Goal: Transaction & Acquisition: Purchase product/service

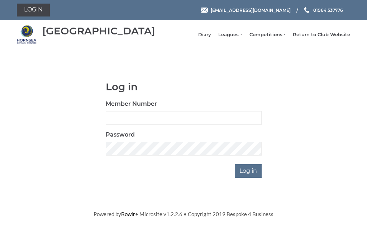
scroll to position [54, 0]
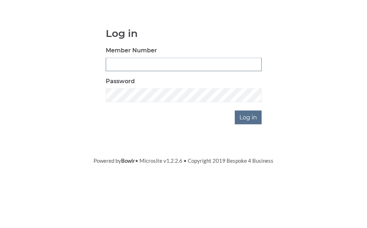
type input "0156"
click at [249, 164] on input "Log in" at bounding box center [248, 171] width 27 height 14
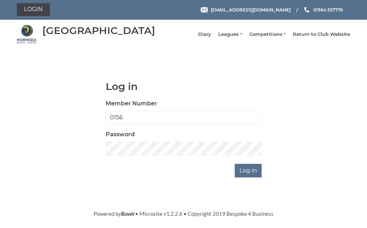
click at [251, 176] on input "Log in" at bounding box center [248, 171] width 27 height 14
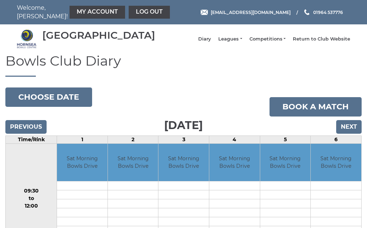
click at [85, 15] on link "My Account" at bounding box center [98, 12] width 56 height 13
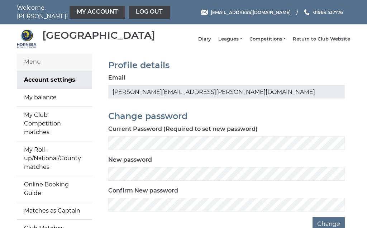
click at [54, 106] on link "My balance" at bounding box center [54, 97] width 75 height 17
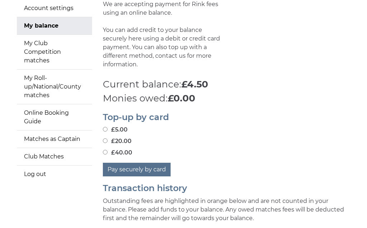
scroll to position [78, 0]
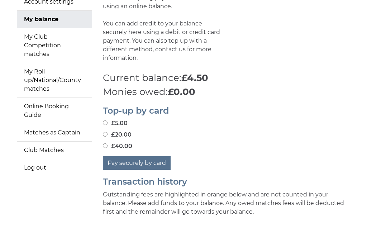
click at [108, 133] on input "£20.00" at bounding box center [105, 134] width 5 height 5
radio input "true"
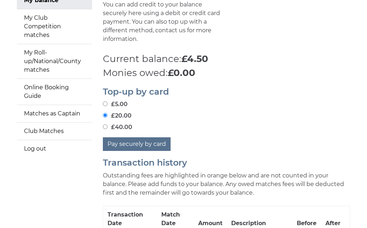
click at [146, 138] on button "Pay securely by card" at bounding box center [137, 145] width 68 height 14
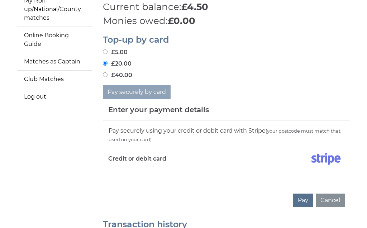
click at [126, 176] on div "Pay securely using your credit or debit card with Stripe (your postcode must ma…" at bounding box center [226, 154] width 247 height 67
click at [138, 175] on div "Pay securely using your credit or debit card with Stripe (your postcode must ma…" at bounding box center [226, 154] width 247 height 67
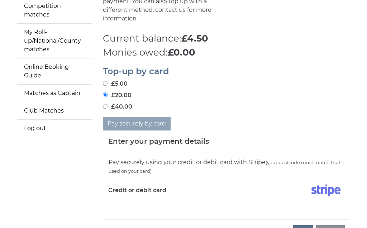
scroll to position [118, 0]
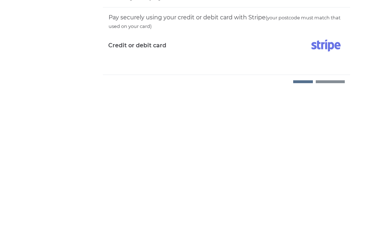
click at [304, 225] on button "Pay" at bounding box center [303, 232] width 20 height 14
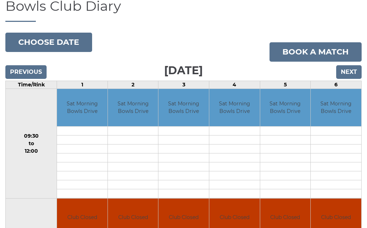
scroll to position [56, 0]
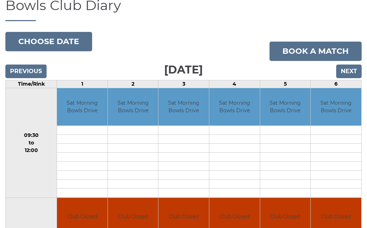
click at [351, 78] on input "Next" at bounding box center [348, 72] width 25 height 14
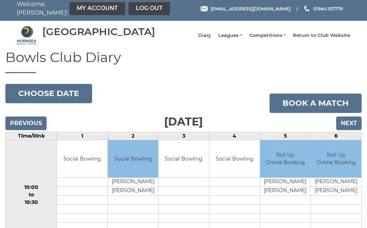
scroll to position [6, 0]
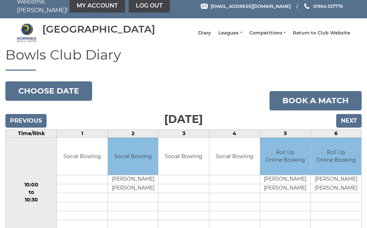
click at [353, 128] on input "Next" at bounding box center [348, 121] width 25 height 14
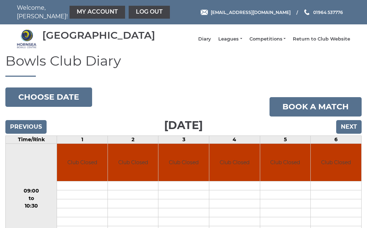
click at [350, 134] on input "Next" at bounding box center [348, 127] width 25 height 14
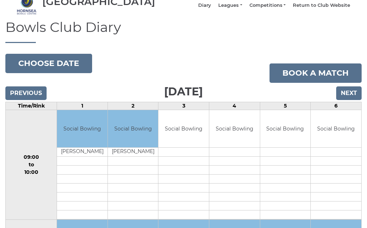
scroll to position [20, 0]
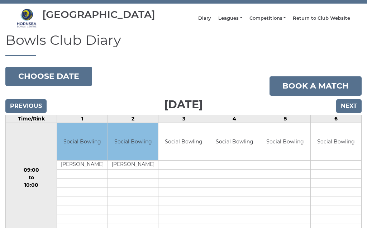
click at [350, 111] on input "Next" at bounding box center [348, 107] width 25 height 14
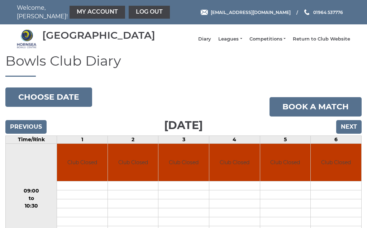
click at [351, 133] on input "Next" at bounding box center [348, 127] width 25 height 14
click at [33, 134] on input "Previous" at bounding box center [25, 127] width 41 height 14
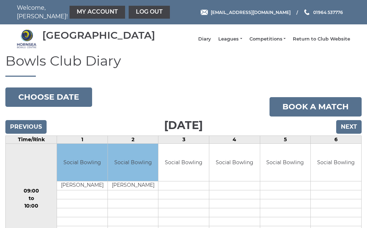
click at [28, 131] on input "Previous" at bounding box center [25, 127] width 41 height 14
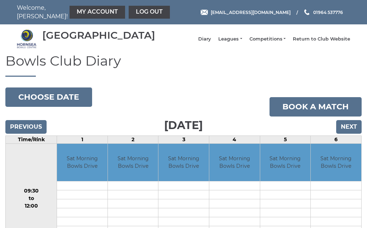
click at [135, 17] on link "Log out" at bounding box center [149, 12] width 41 height 13
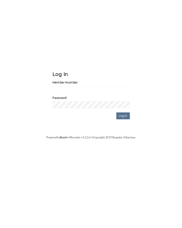
scroll to position [54, 0]
